Goal: Connect with others: Connect with others

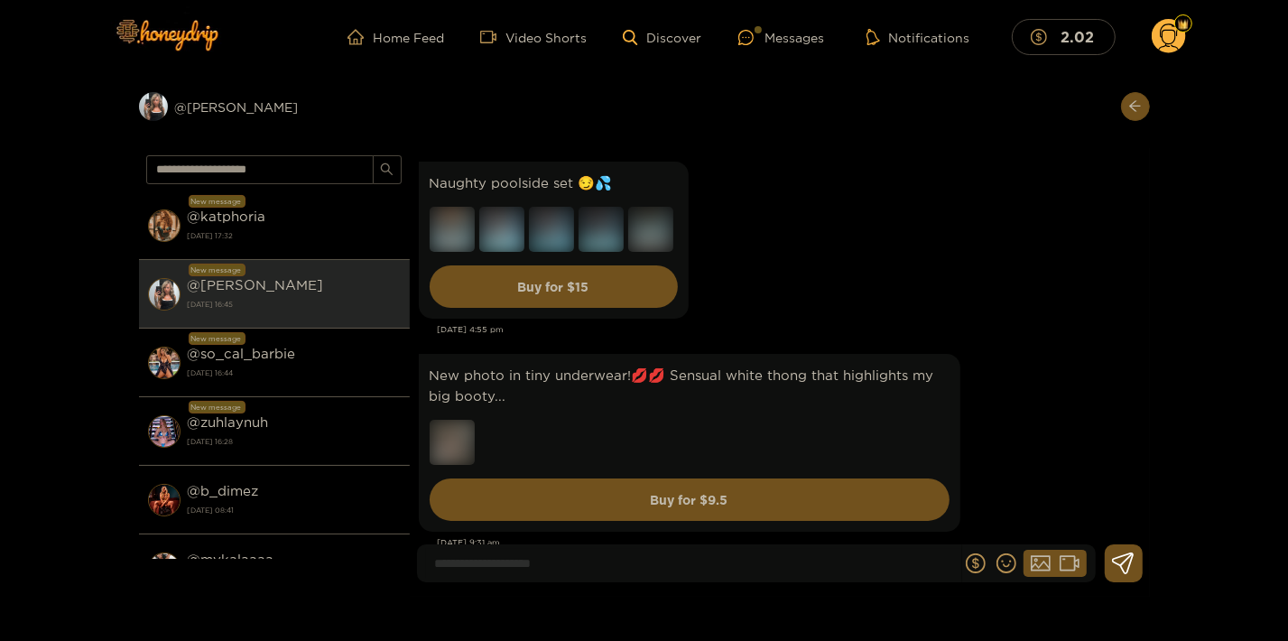
scroll to position [3171, 0]
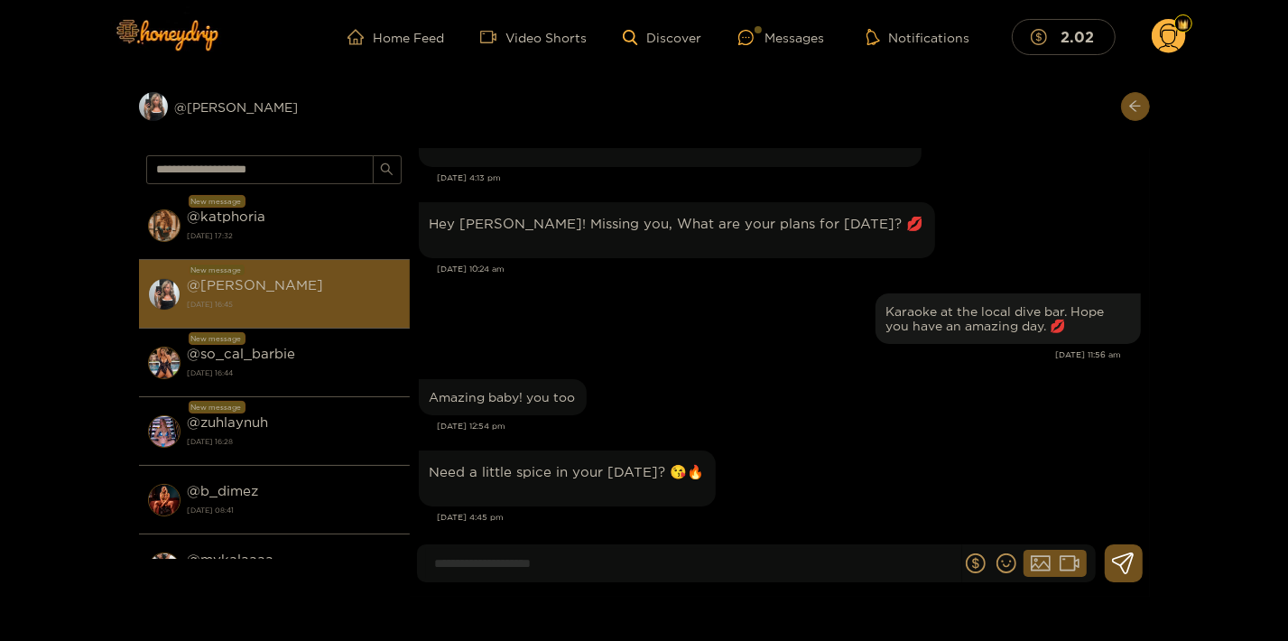
click at [293, 284] on div "@ kendra 15 September 2025 16:45" at bounding box center [294, 293] width 213 height 41
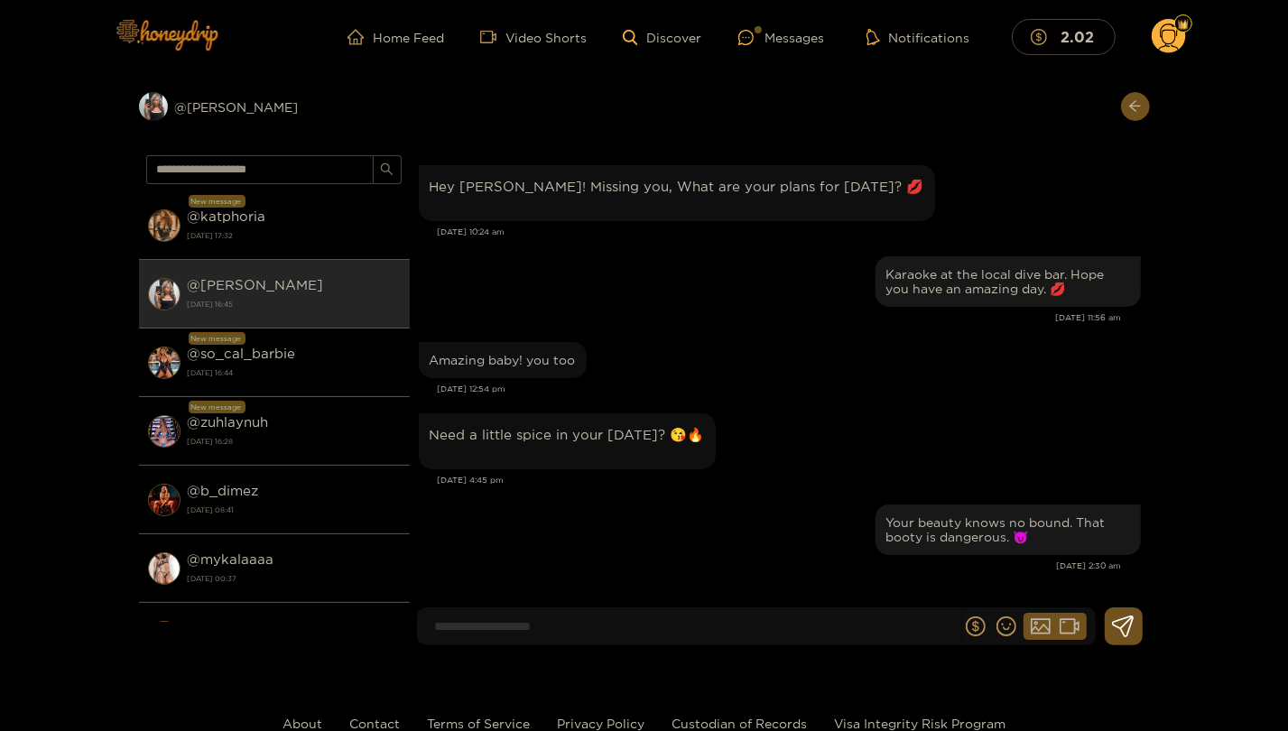
scroll to position [2192, 0]
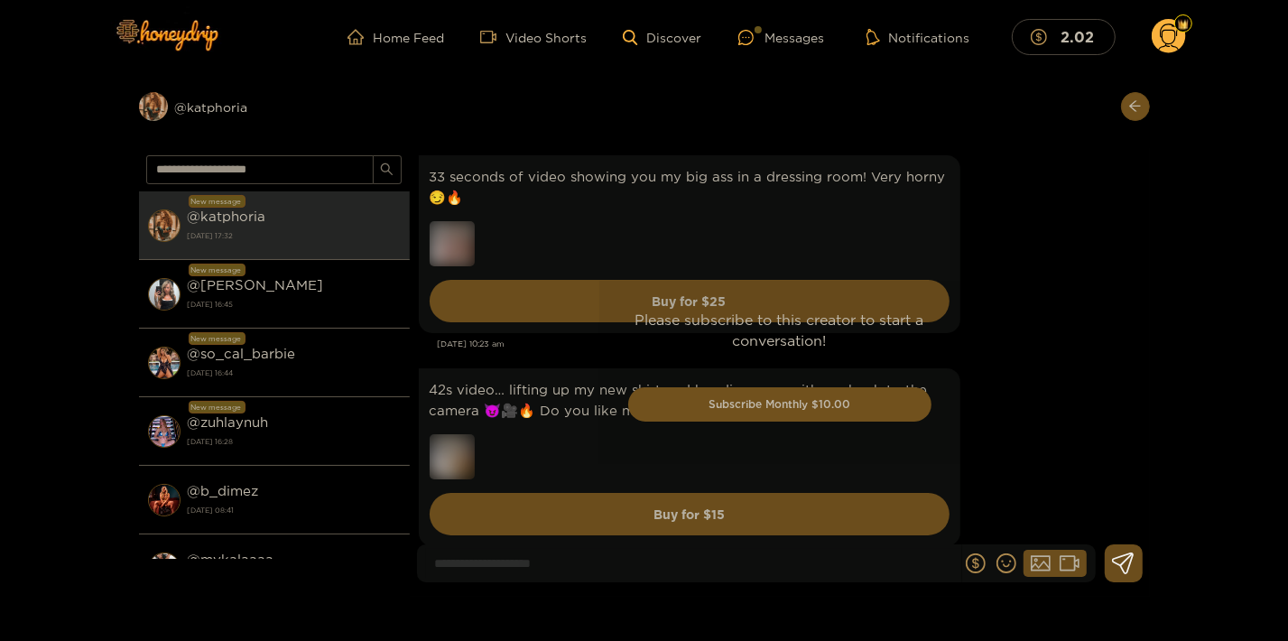
scroll to position [3516, 0]
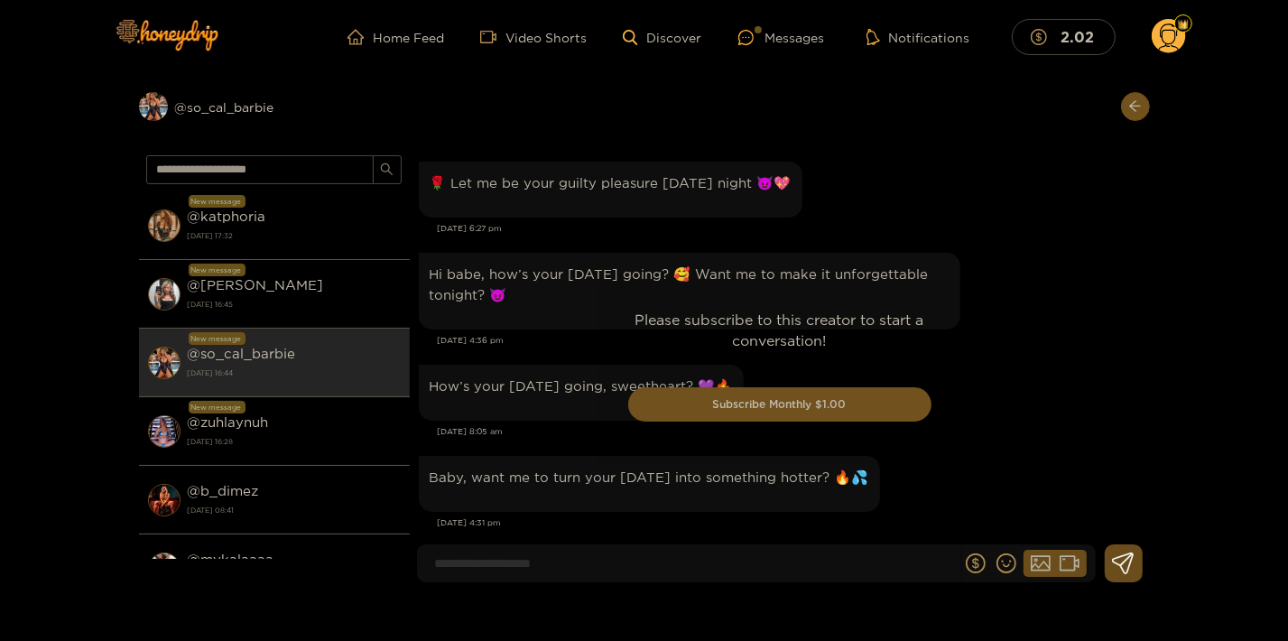
scroll to position [2910, 0]
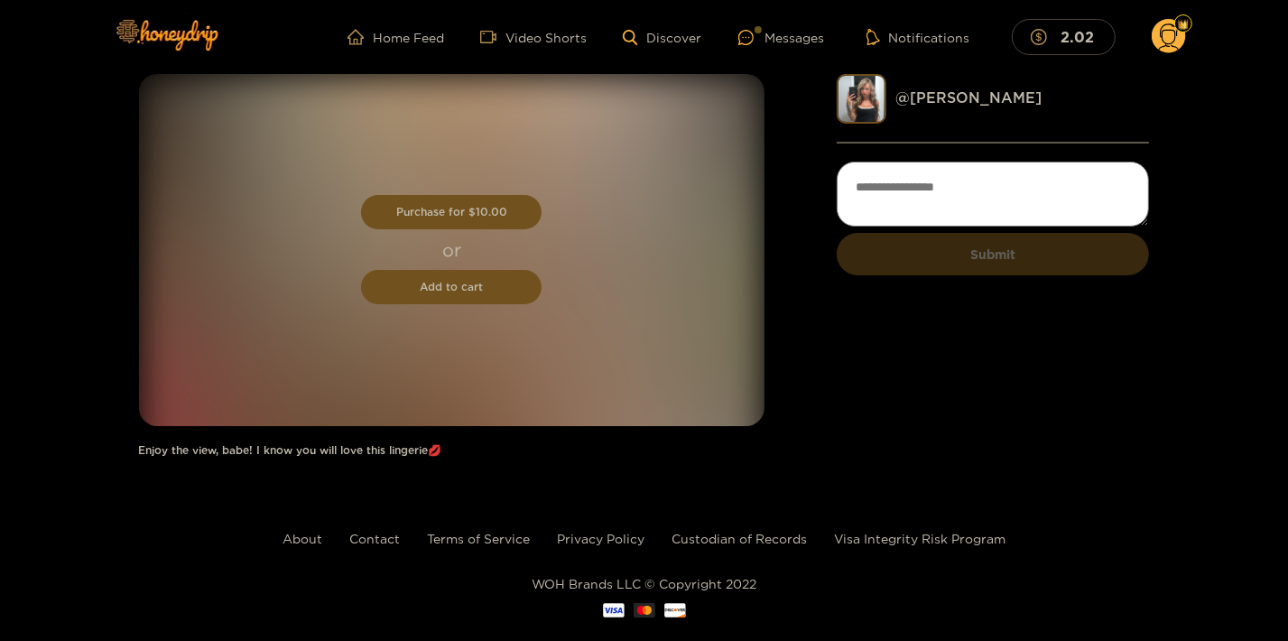
click at [935, 95] on link "@ [PERSON_NAME]" at bounding box center [968, 97] width 146 height 16
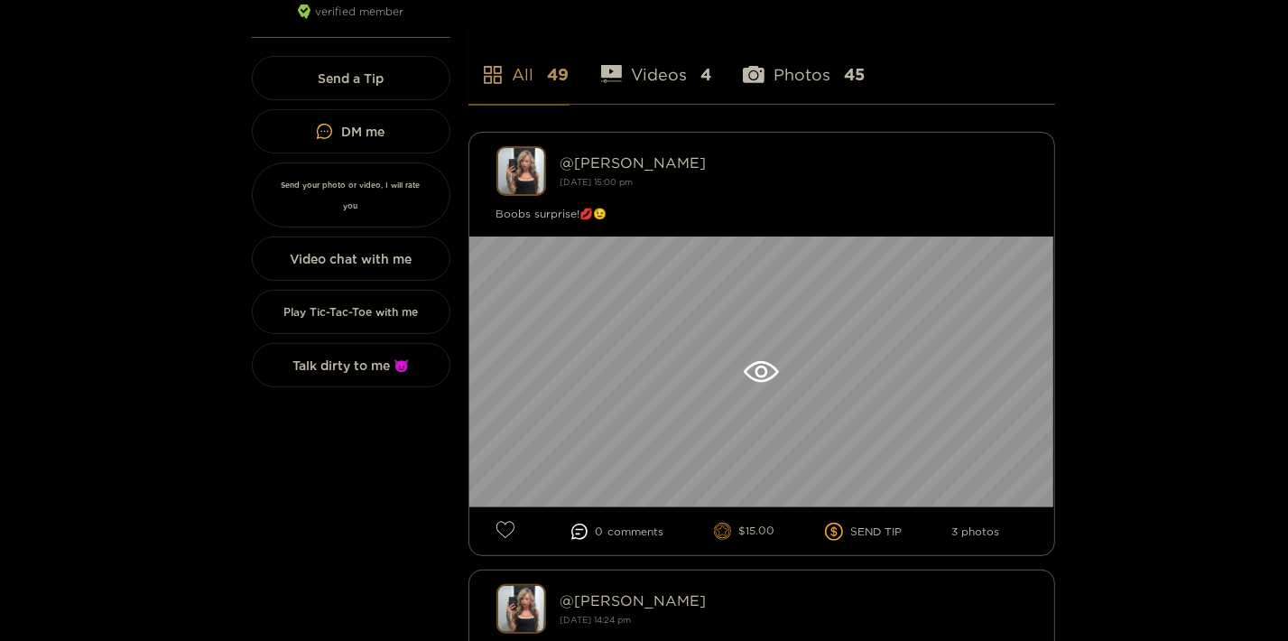
scroll to position [585, 0]
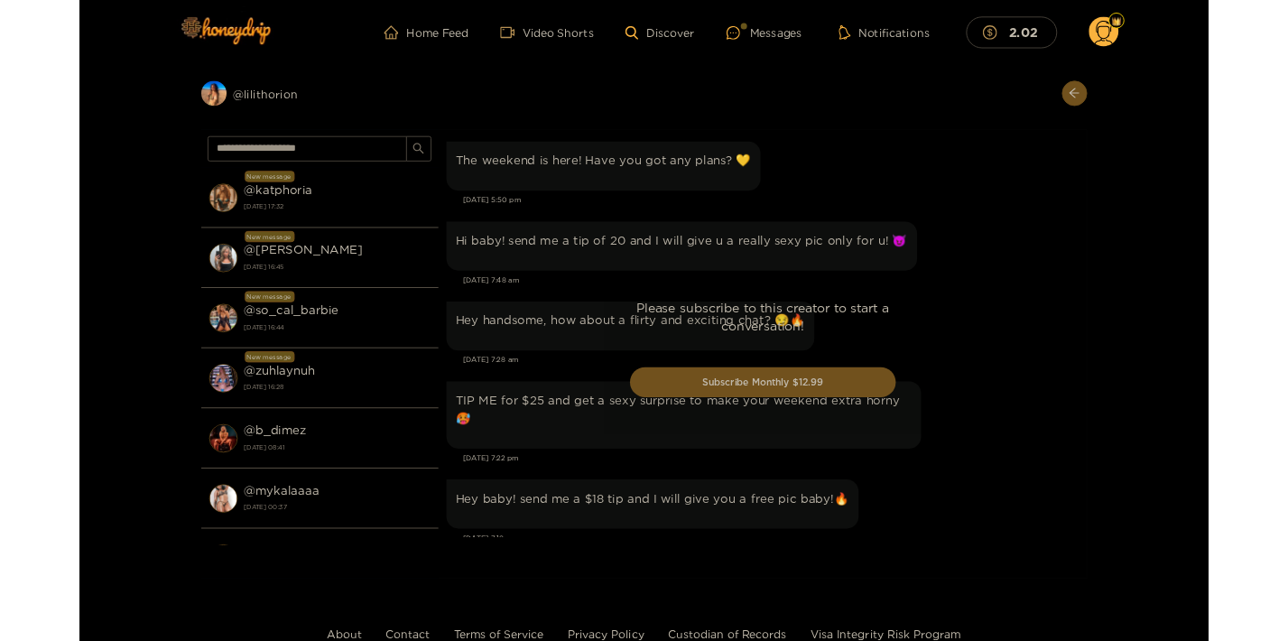
scroll to position [2038, 0]
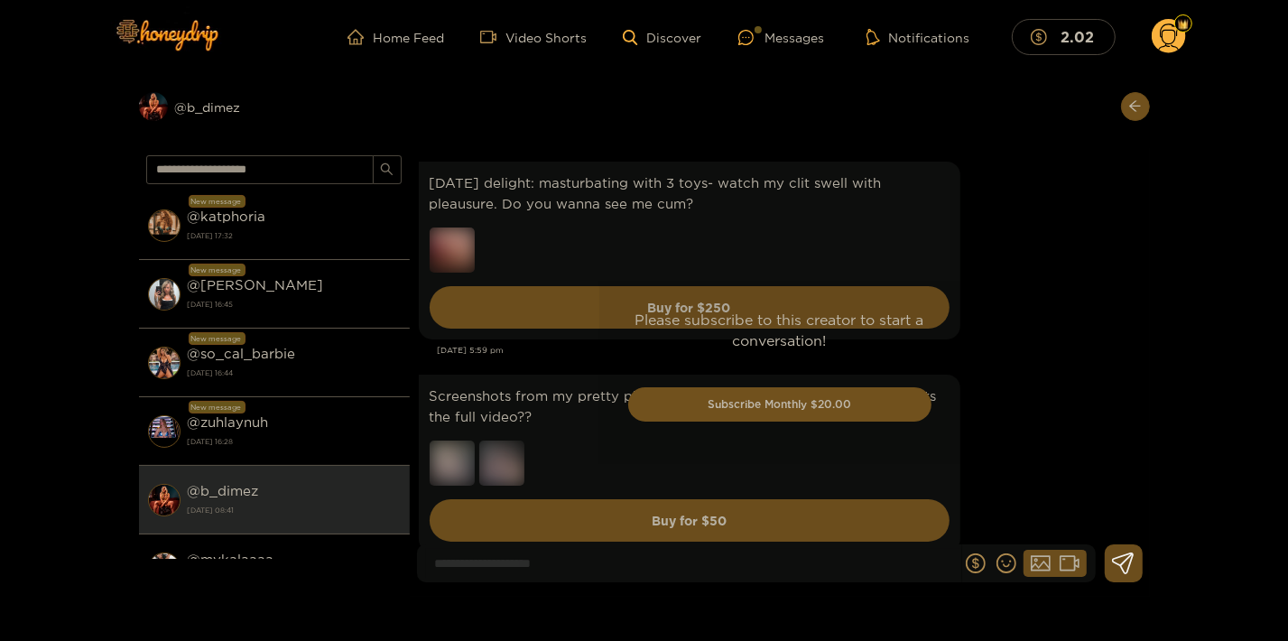
scroll to position [3730, 0]
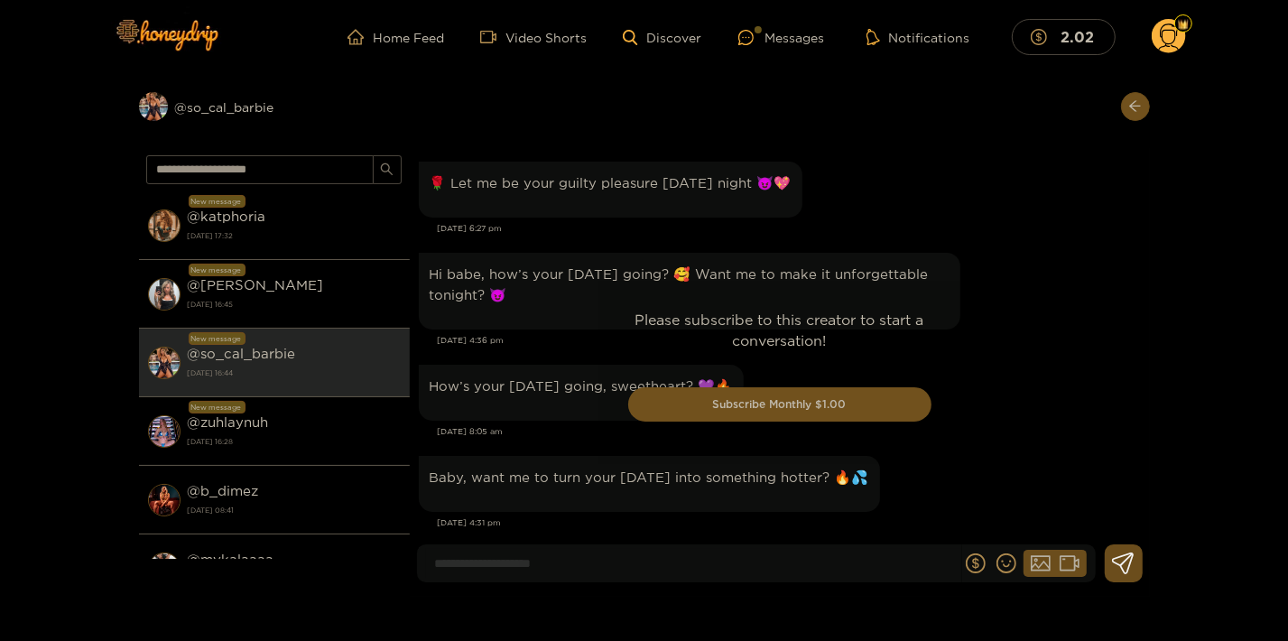
scroll to position [2847, 0]
